Goal: Task Accomplishment & Management: Complete application form

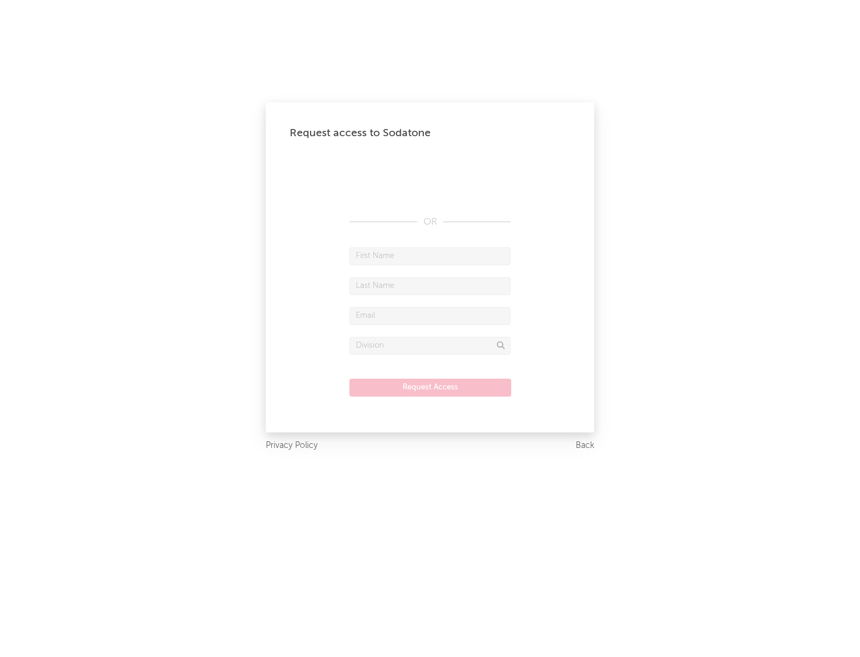
click at [430, 256] on input "text" at bounding box center [429, 256] width 161 height 18
type input "[PERSON_NAME]"
click at [430, 285] on input "text" at bounding box center [429, 286] width 161 height 18
type input "[PERSON_NAME]"
click at [430, 315] on input "text" at bounding box center [429, 316] width 161 height 18
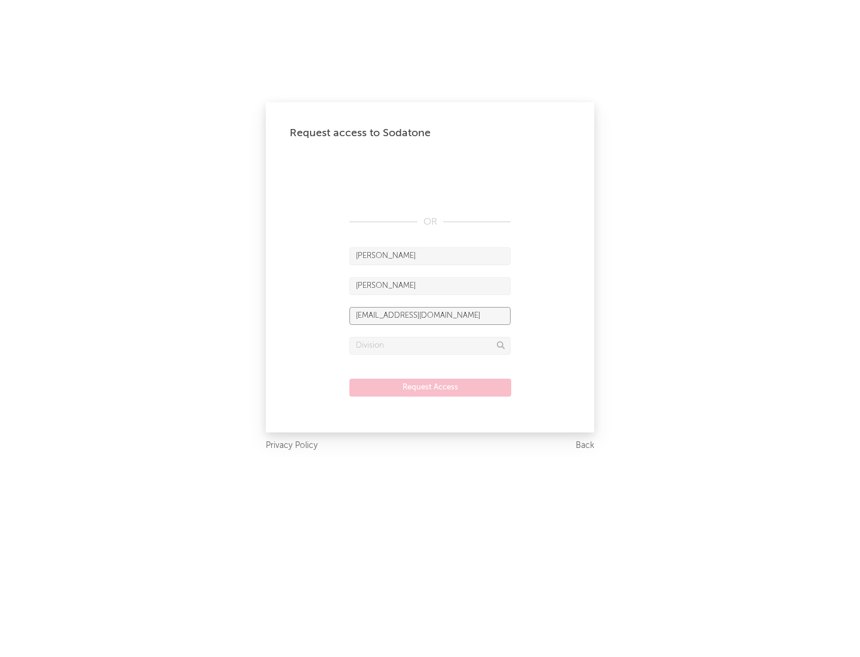
type input "[EMAIL_ADDRESS][DOMAIN_NAME]"
click at [430, 345] on input "text" at bounding box center [429, 346] width 161 height 18
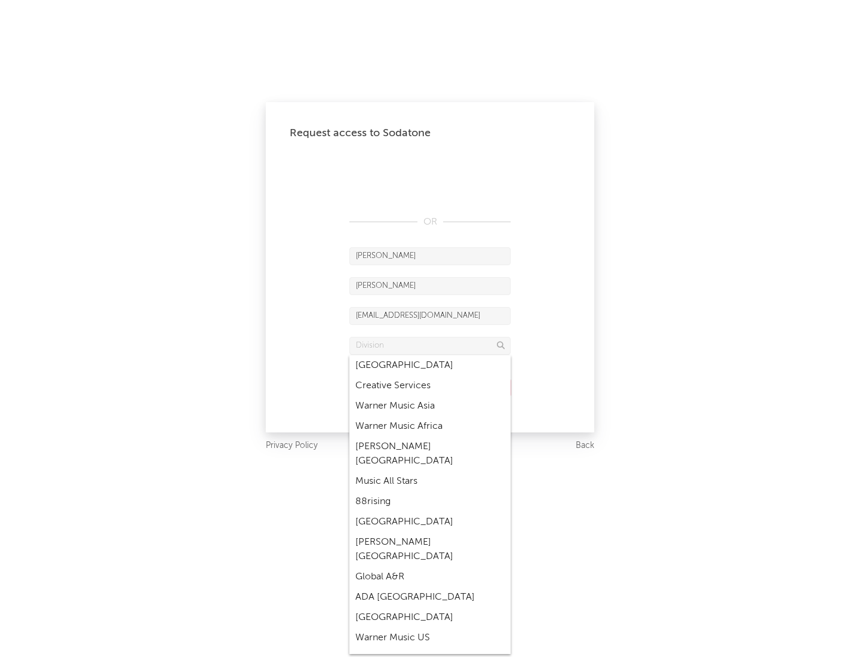
click at [430, 471] on div "Music All Stars" at bounding box center [429, 481] width 161 height 20
type input "Music All Stars"
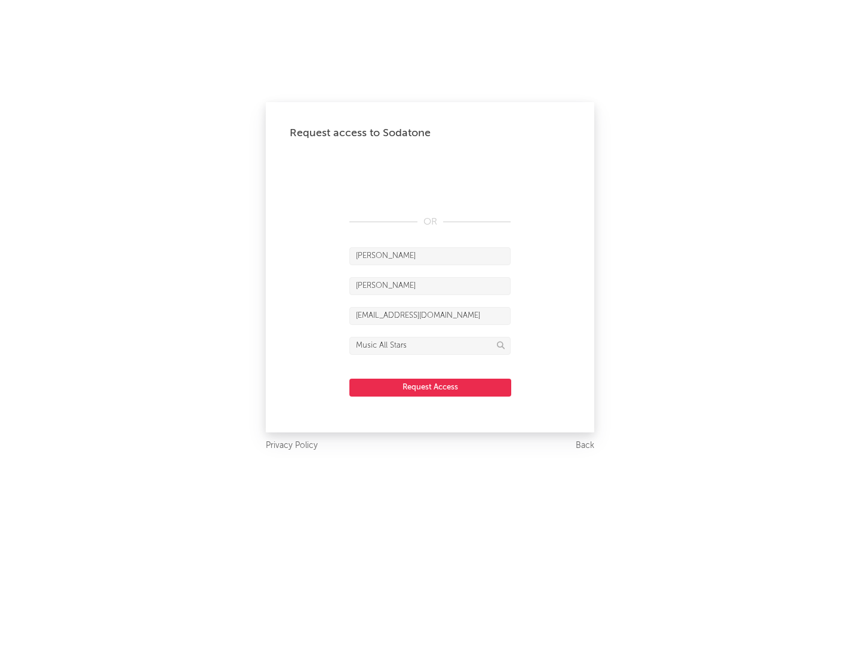
click at [430, 387] on button "Request Access" at bounding box center [430, 388] width 162 height 18
